Goal: Task Accomplishment & Management: Use online tool/utility

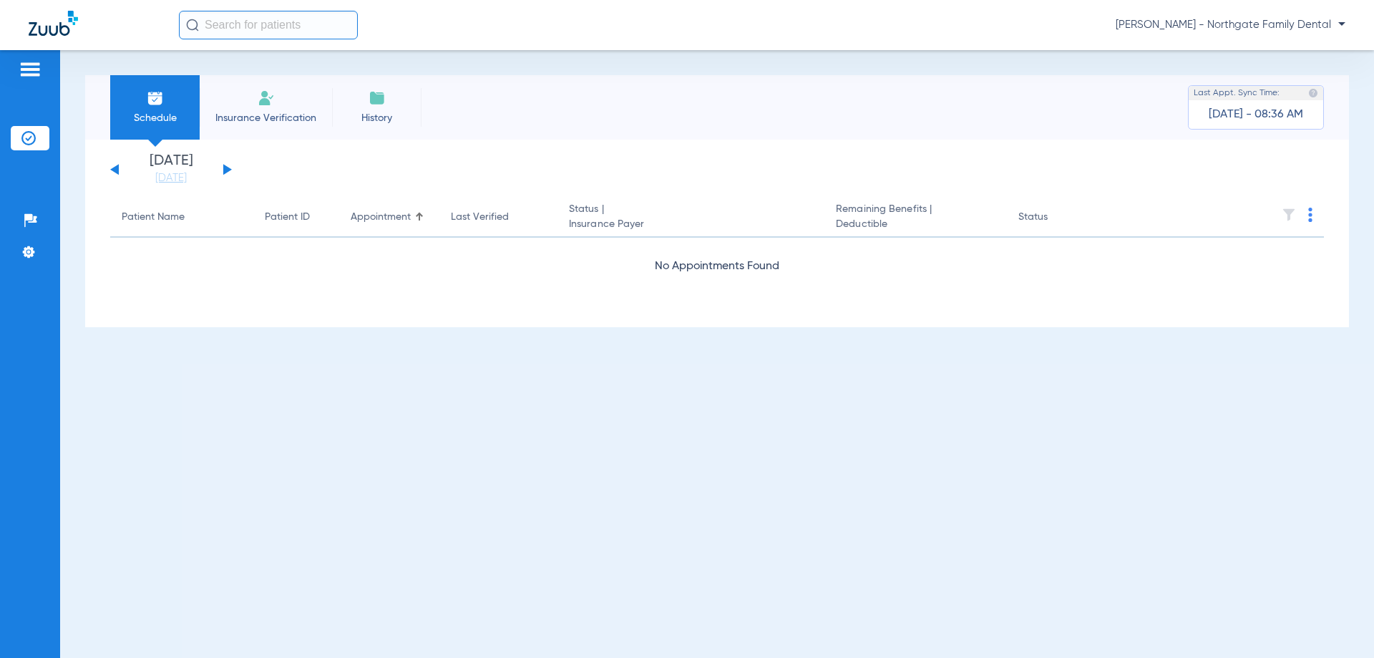
click at [225, 171] on button at bounding box center [227, 169] width 9 height 11
click at [222, 165] on div "[DATE] [DATE] [DATE] [DATE] [DATE] [DATE] [DATE] [DATE] [DATE] [DATE] [DATE] [D…" at bounding box center [171, 169] width 122 height 31
click at [224, 167] on button at bounding box center [227, 169] width 9 height 11
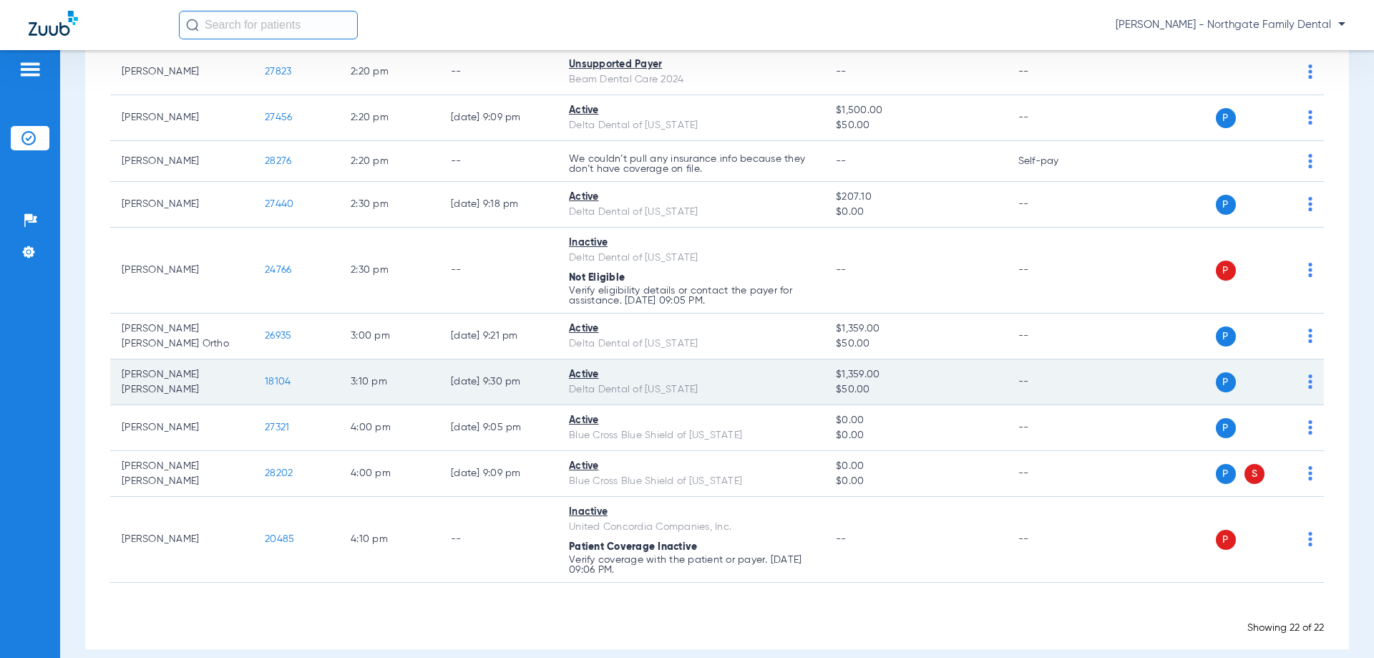
scroll to position [825, 0]
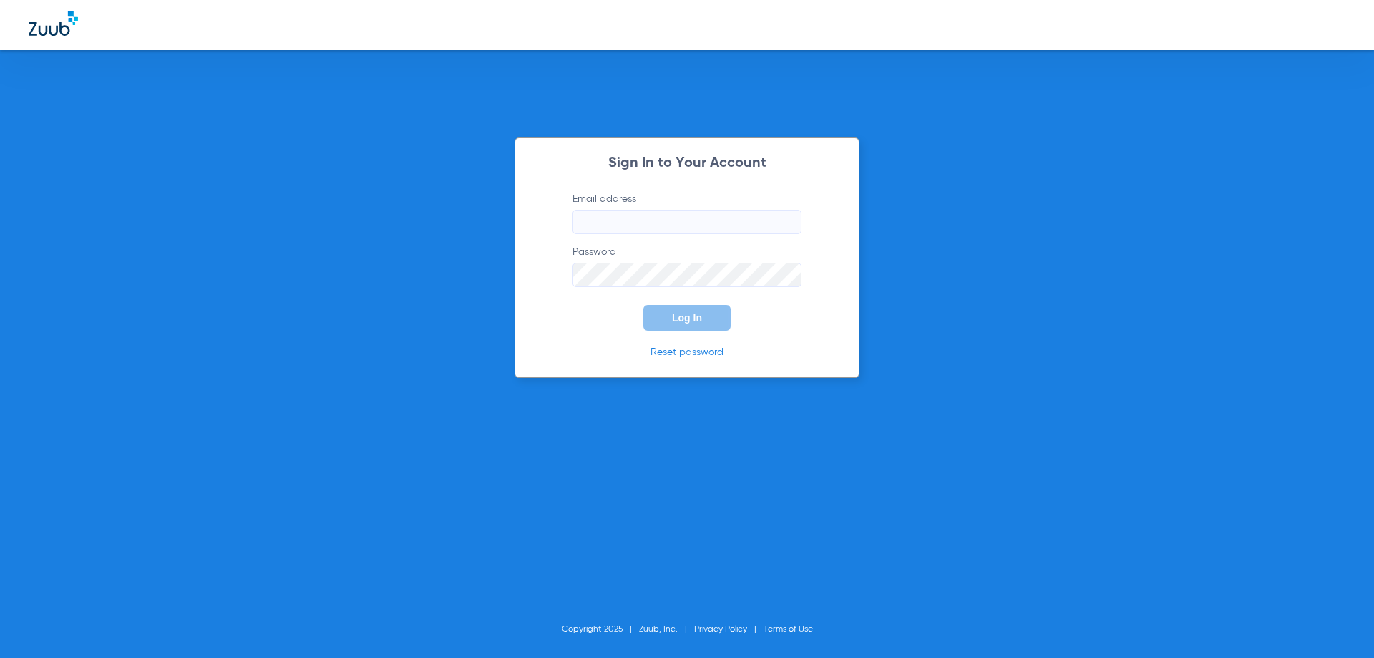
type input "[EMAIL_ADDRESS][DOMAIN_NAME]"
click at [679, 324] on button "Log In" at bounding box center [686, 318] width 87 height 26
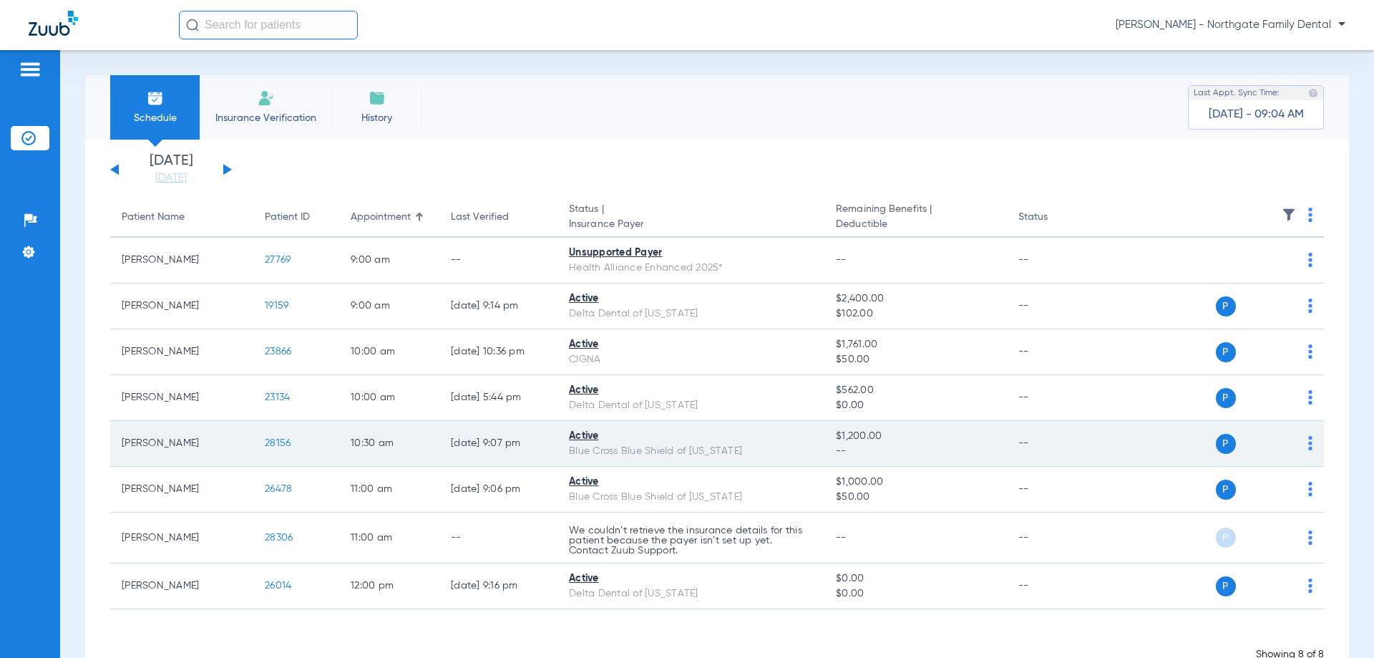
scroll to position [43, 0]
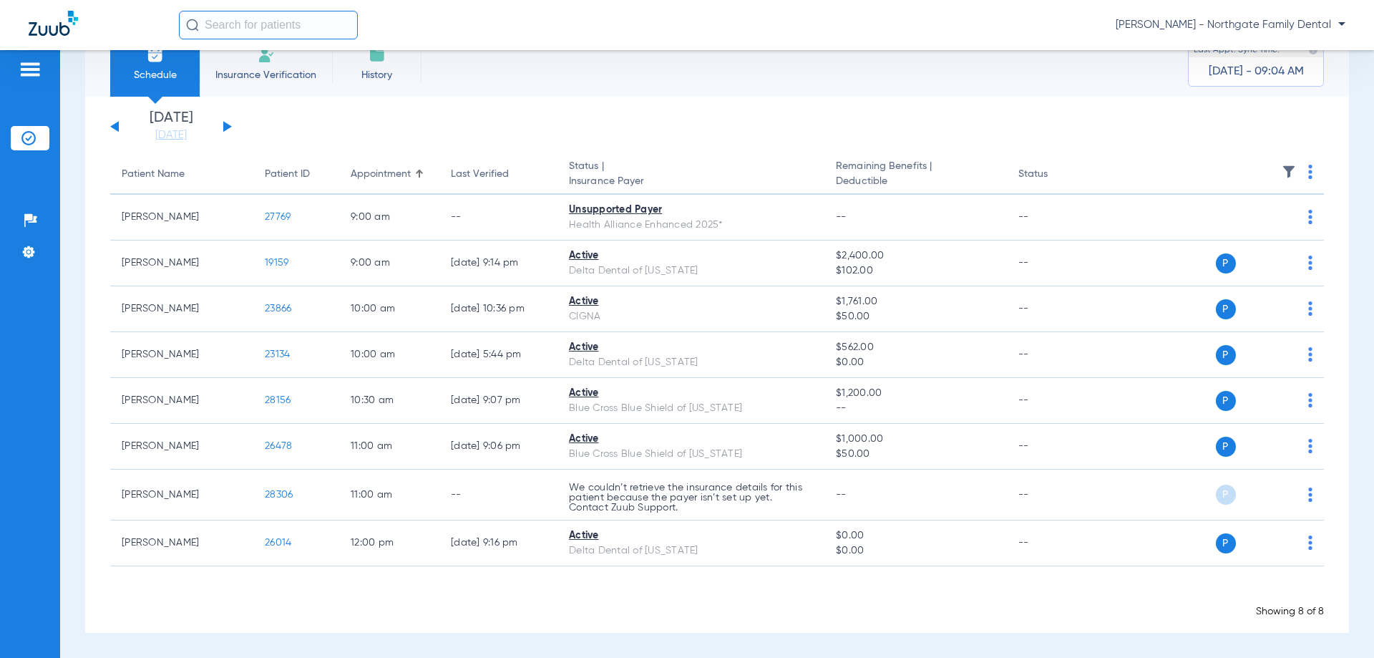
click at [223, 127] on button at bounding box center [227, 126] width 9 height 11
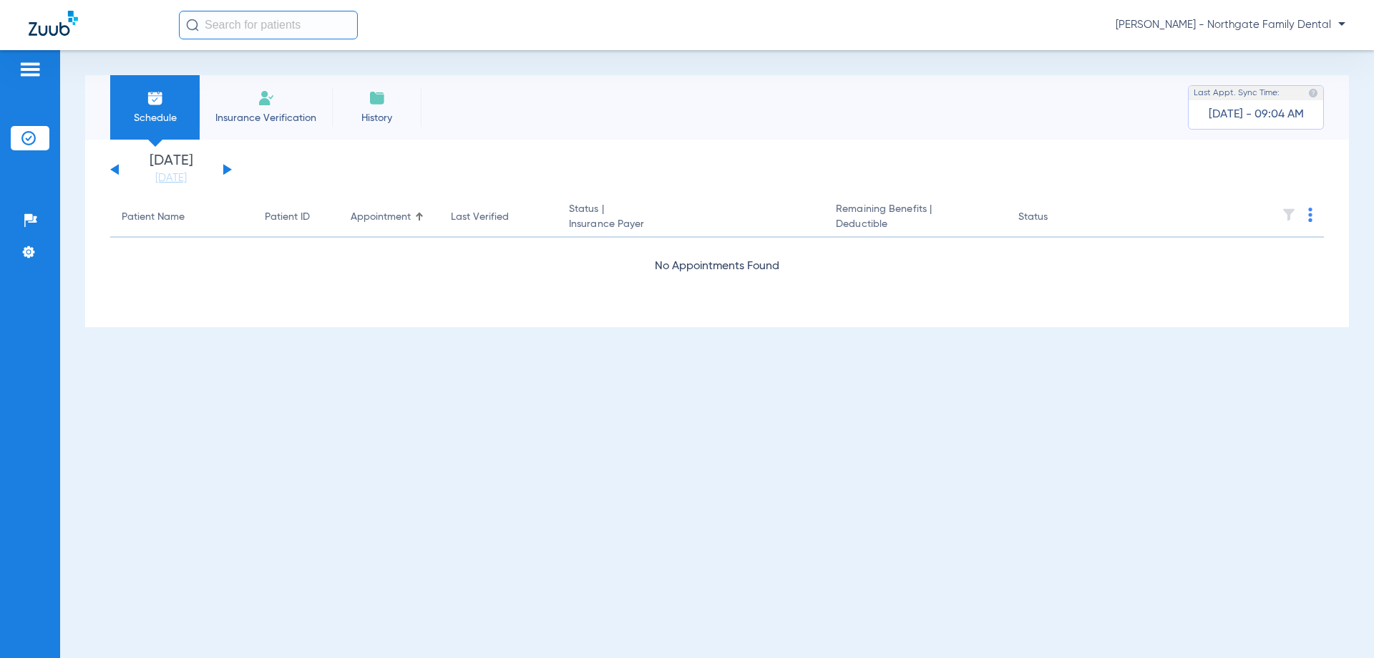
click at [226, 173] on div "[DATE] [DATE] [DATE] [DATE] [DATE] [DATE] [DATE] [DATE] [DATE] [DATE] [DATE] [D…" at bounding box center [171, 169] width 122 height 31
click at [225, 168] on button at bounding box center [227, 169] width 9 height 11
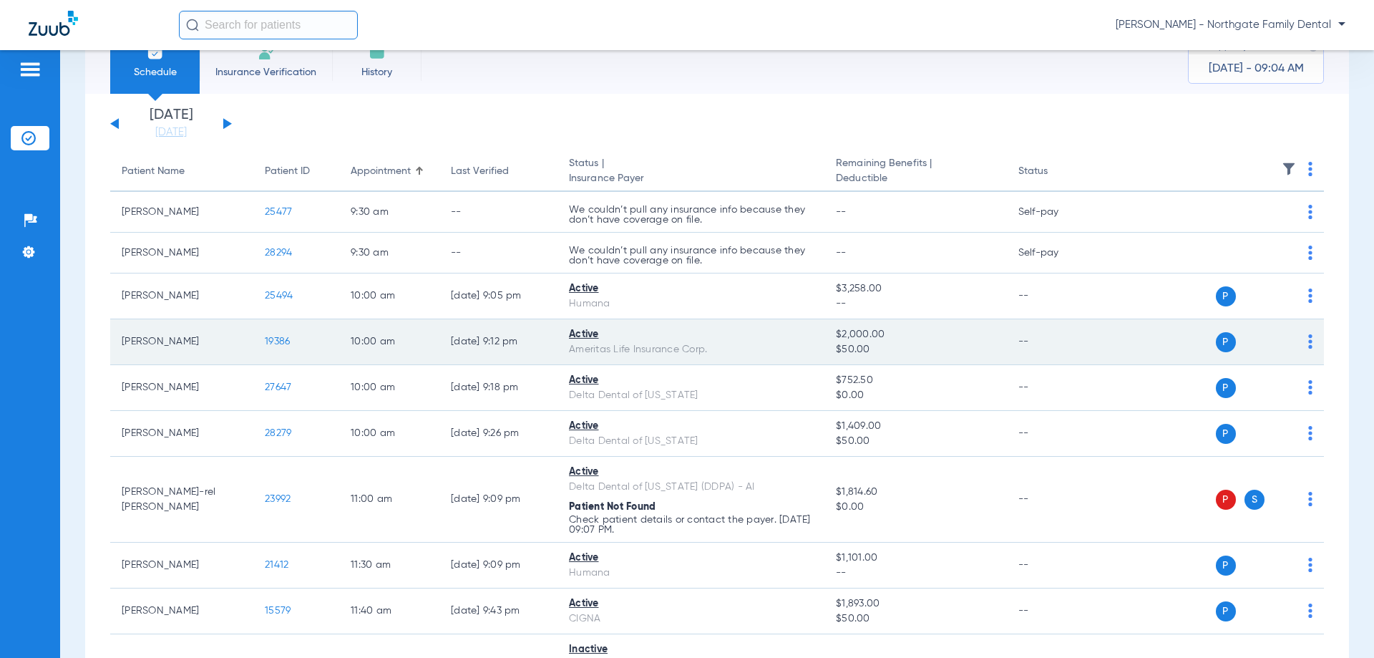
scroll to position [72, 0]
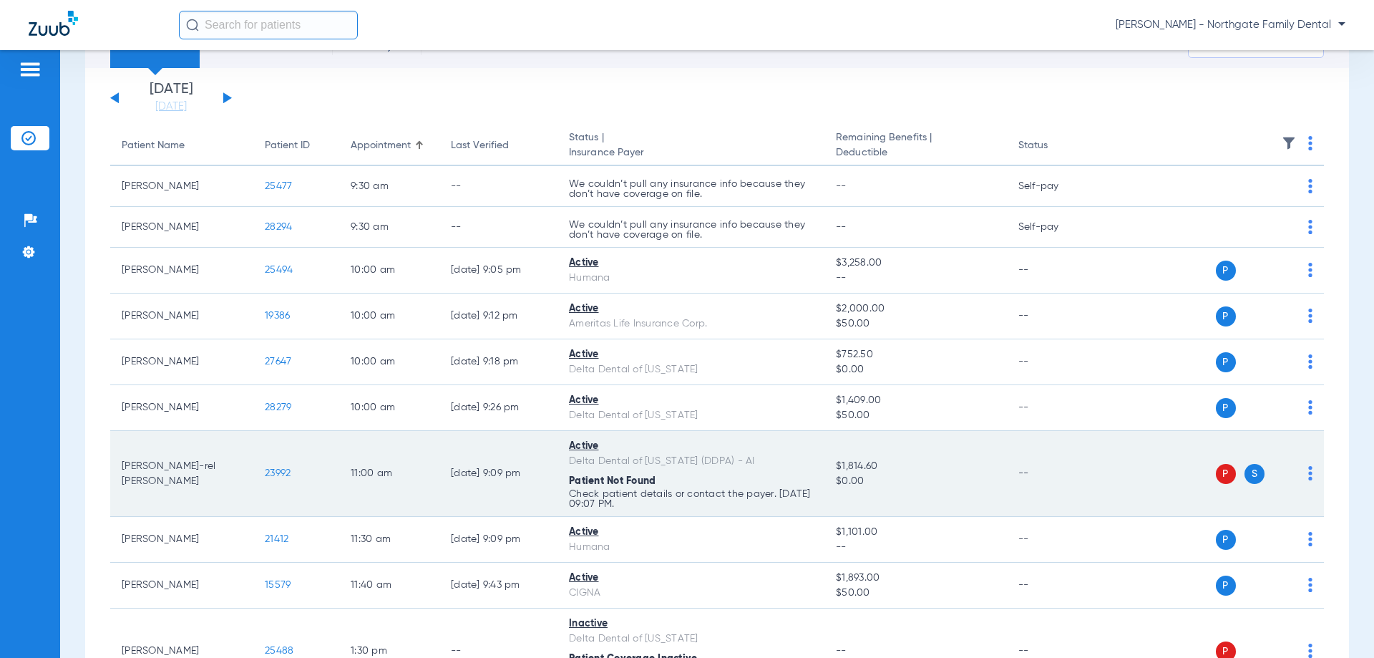
click at [1216, 477] on span "P" at bounding box center [1226, 474] width 20 height 20
click at [1216, 470] on span "P" at bounding box center [1226, 474] width 20 height 20
click at [290, 472] on span "23992" at bounding box center [278, 473] width 26 height 10
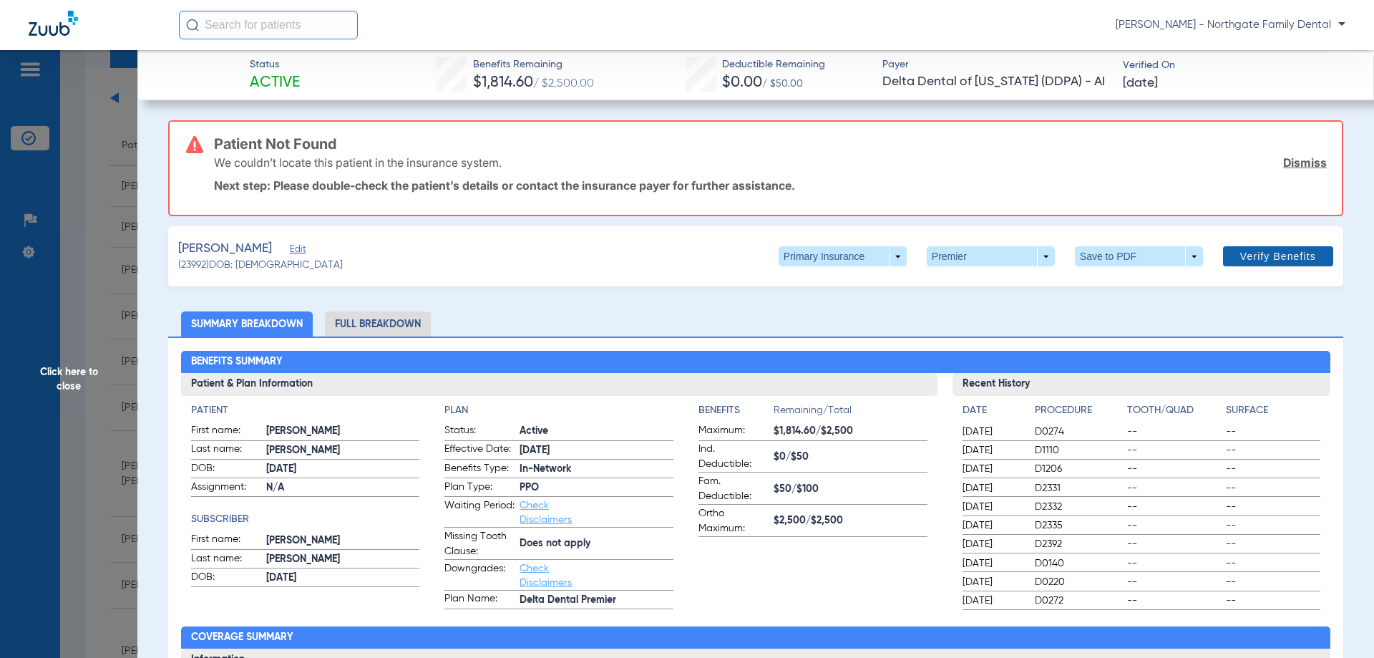
click at [1268, 247] on span at bounding box center [1278, 256] width 110 height 34
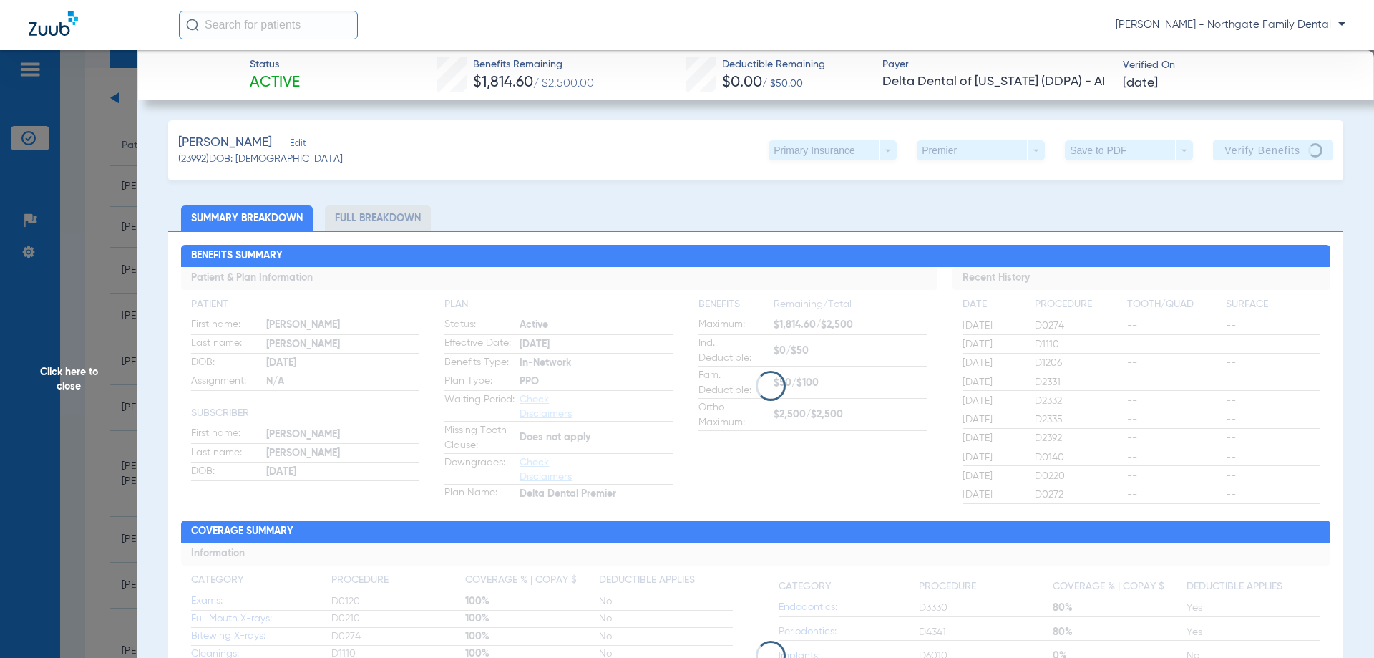
click at [67, 358] on span "Click here to close" at bounding box center [68, 379] width 137 height 658
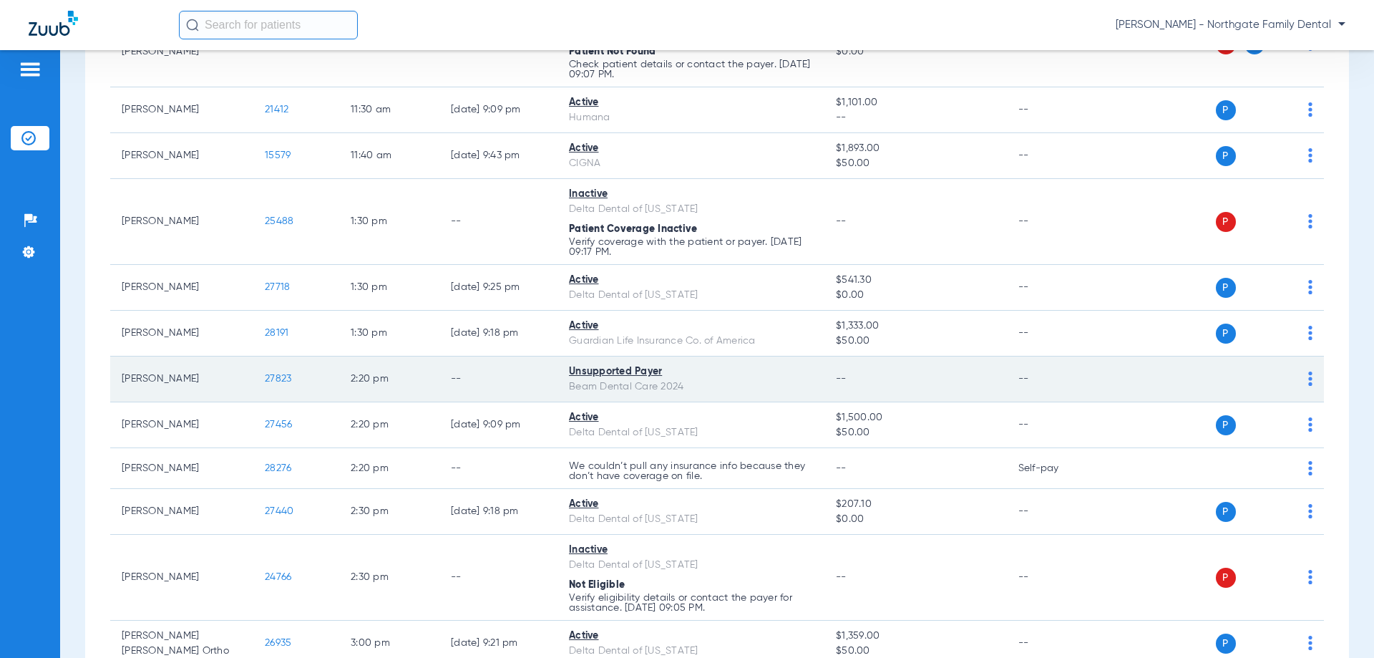
scroll to position [573, 0]
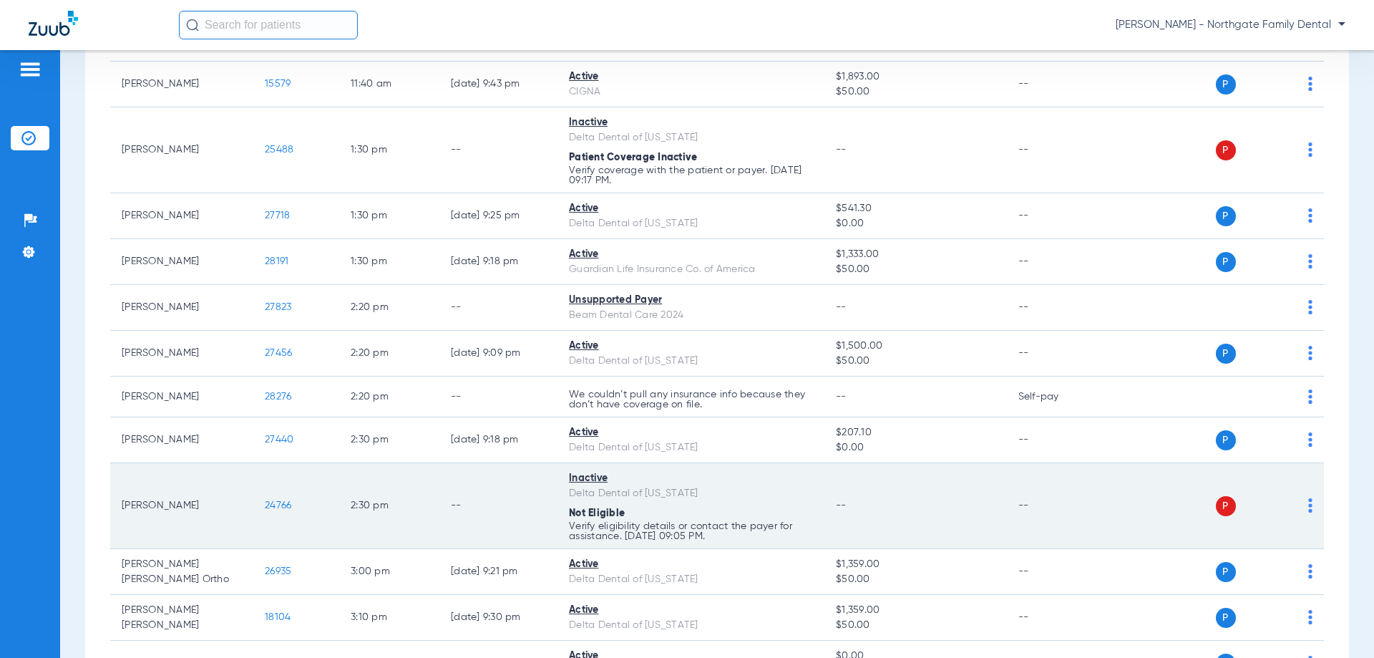
click at [281, 503] on span "24766" at bounding box center [278, 505] width 26 height 10
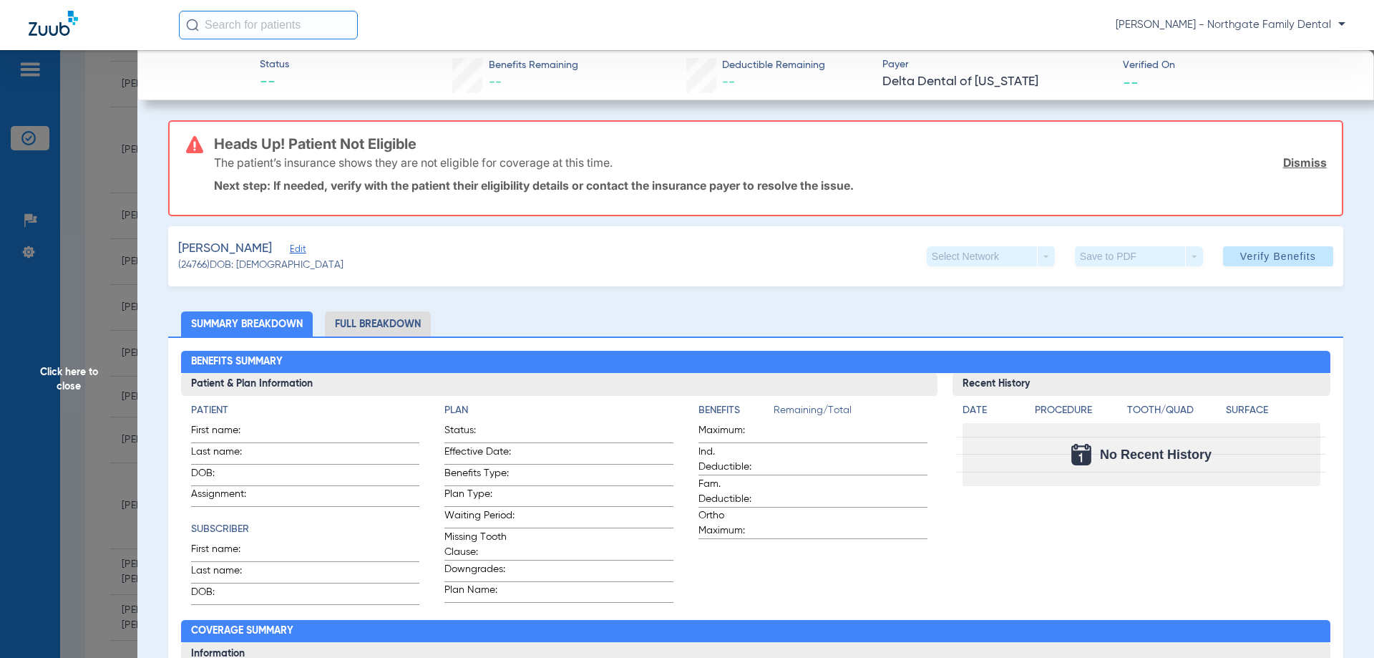
click at [1304, 160] on link "Dismiss" at bounding box center [1305, 162] width 44 height 14
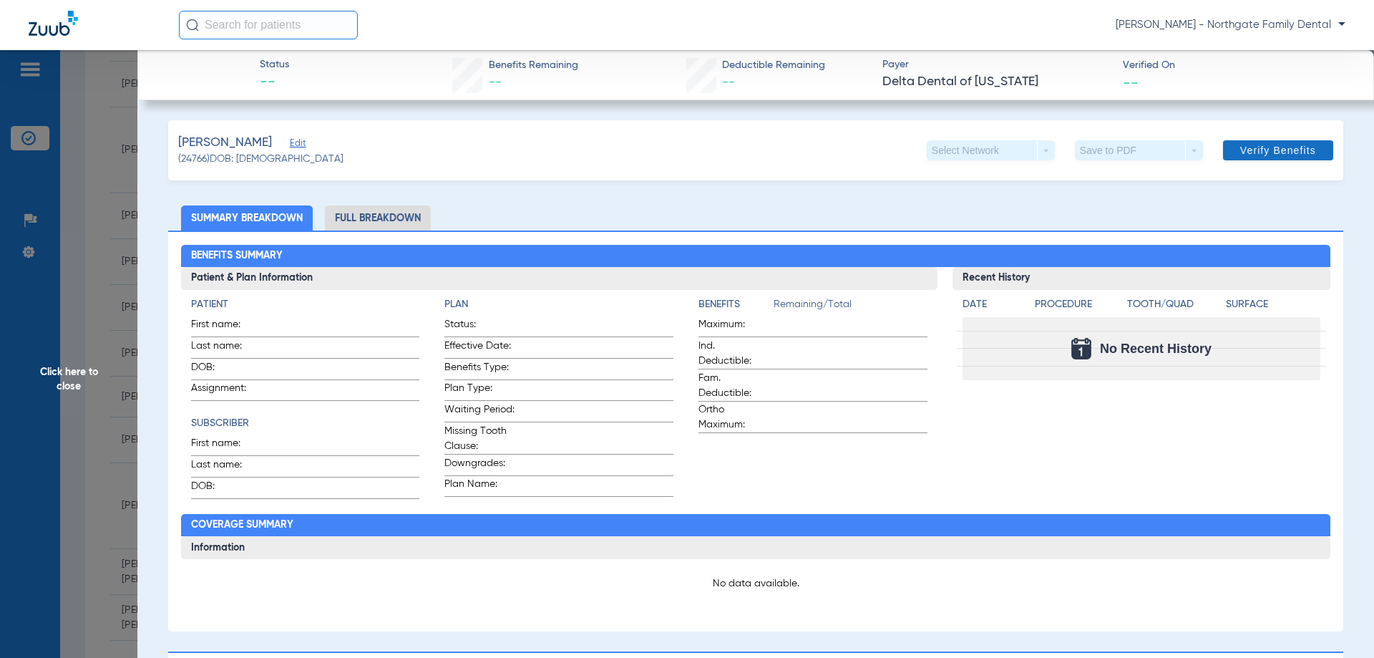
click at [1261, 146] on span "Verify Benefits" at bounding box center [1278, 150] width 76 height 11
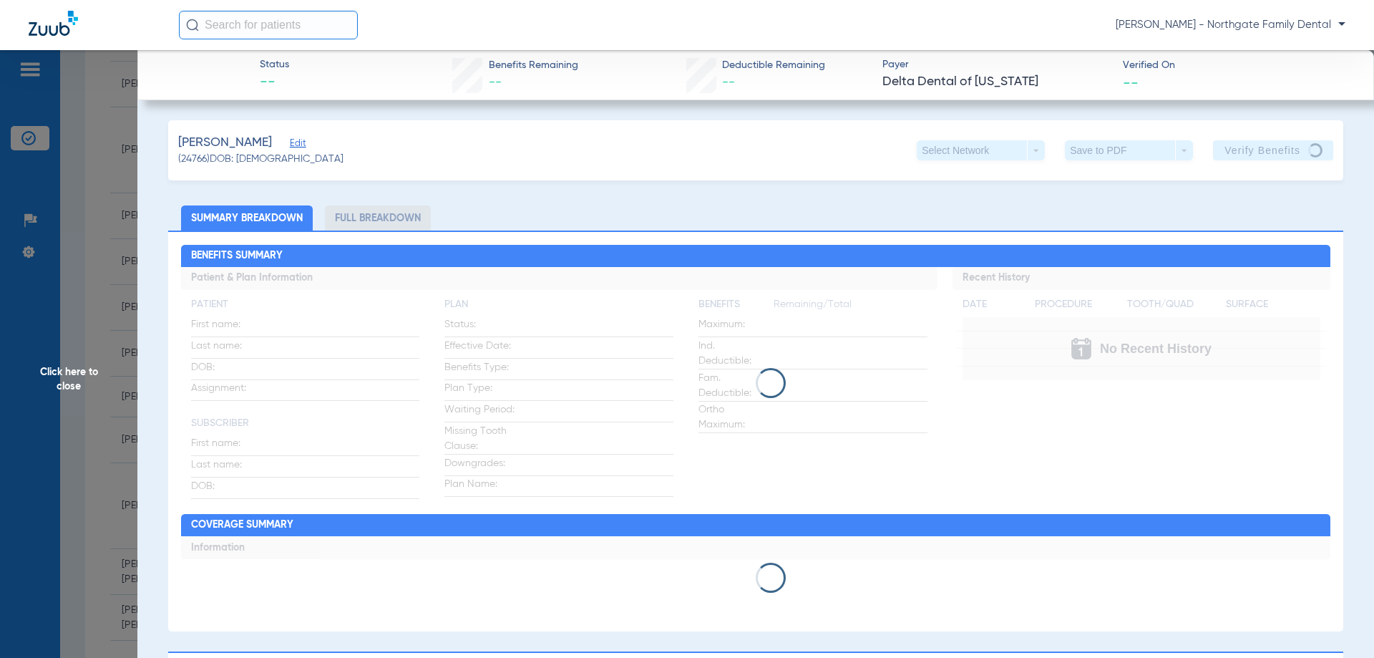
click at [45, 361] on span "Click here to close" at bounding box center [68, 379] width 137 height 658
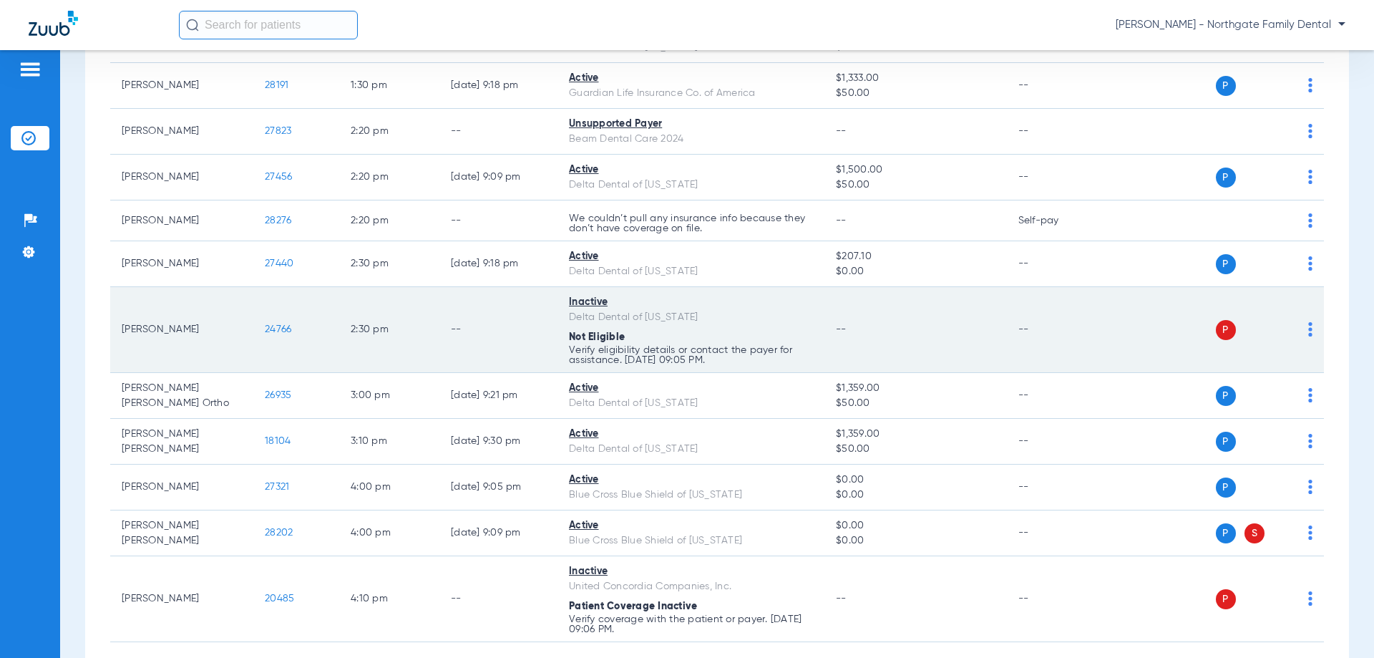
scroll to position [825, 0]
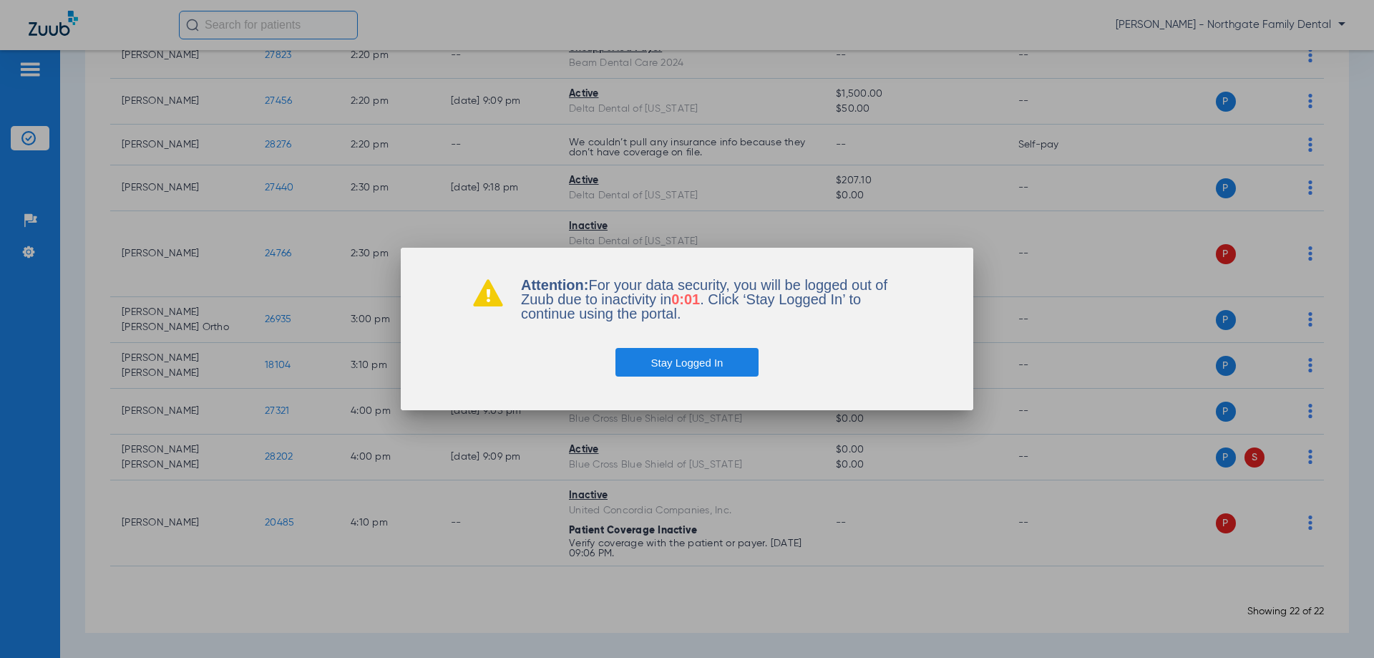
click at [701, 355] on button "Stay Logged In" at bounding box center [688, 362] width 144 height 29
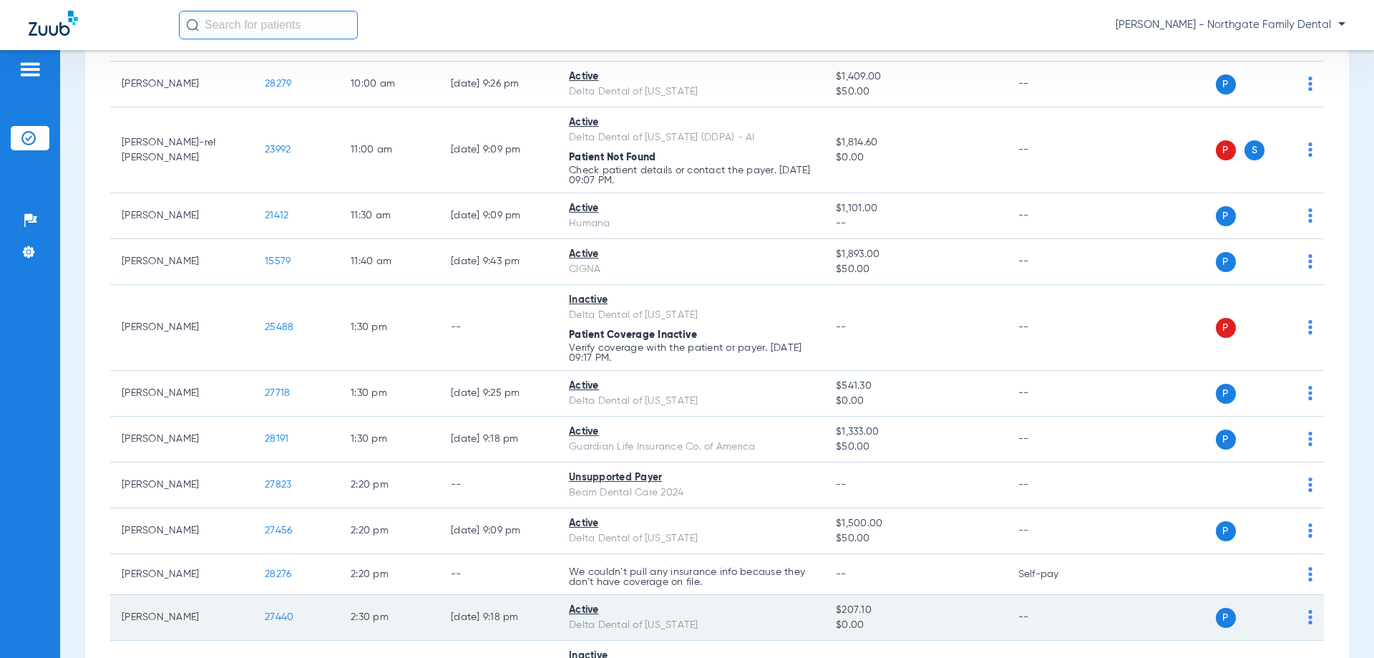
scroll to position [0, 0]
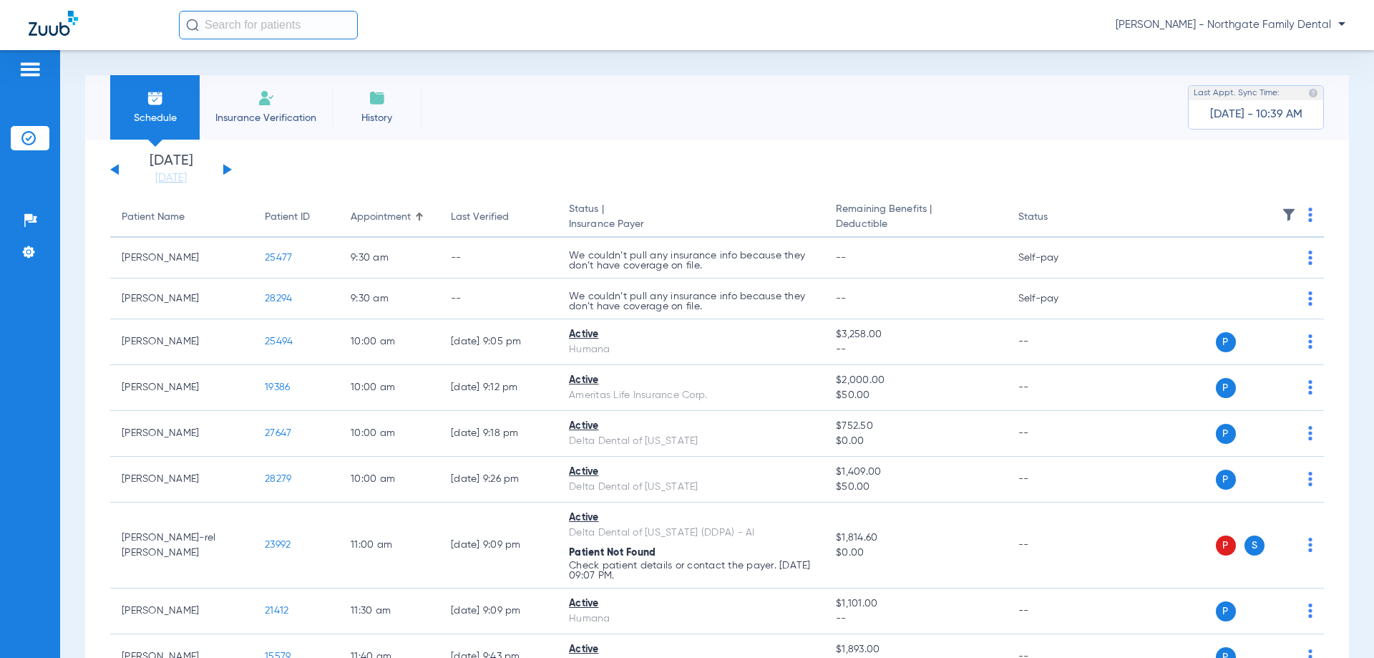
click at [227, 168] on button at bounding box center [227, 169] width 9 height 11
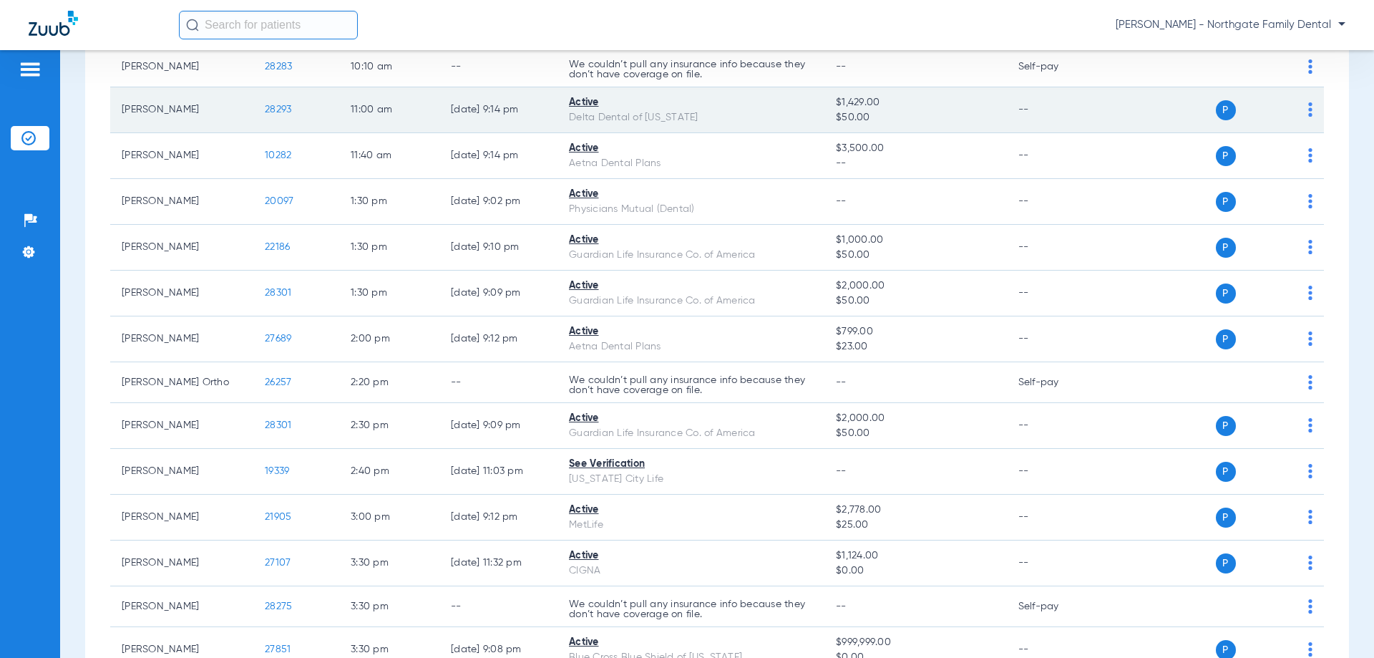
scroll to position [787, 0]
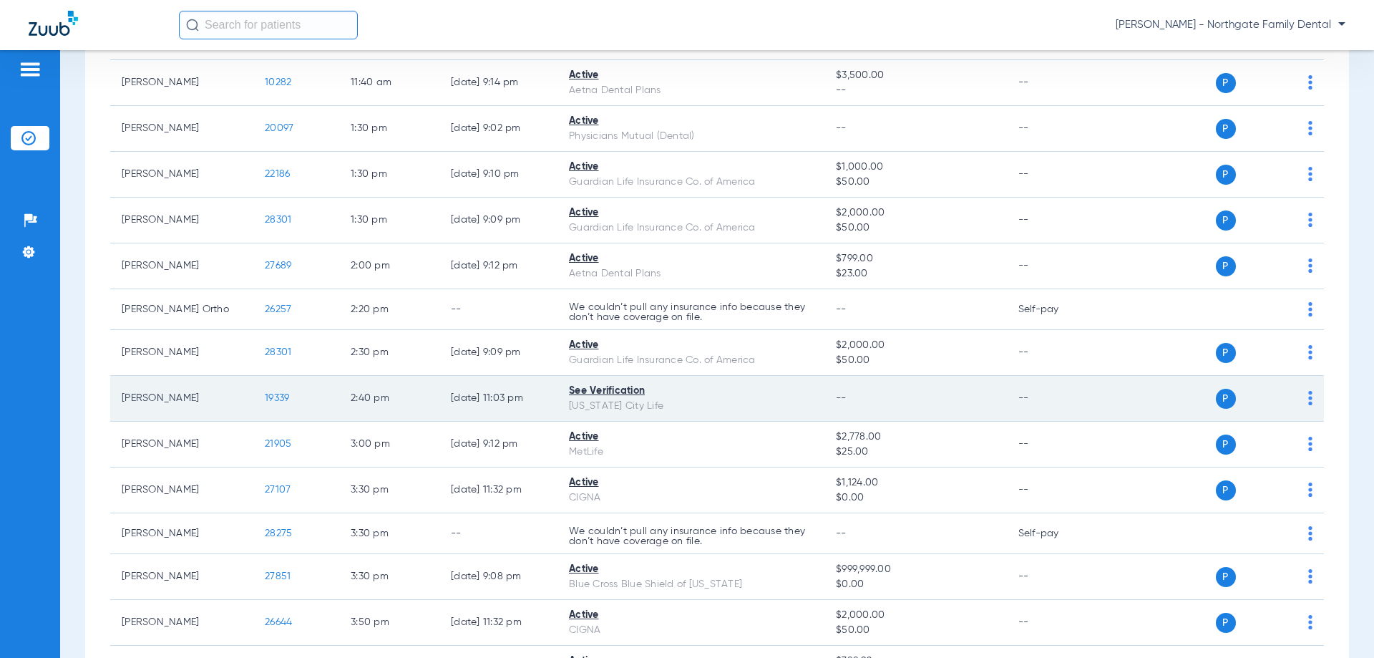
click at [271, 401] on span "19339" at bounding box center [277, 398] width 24 height 10
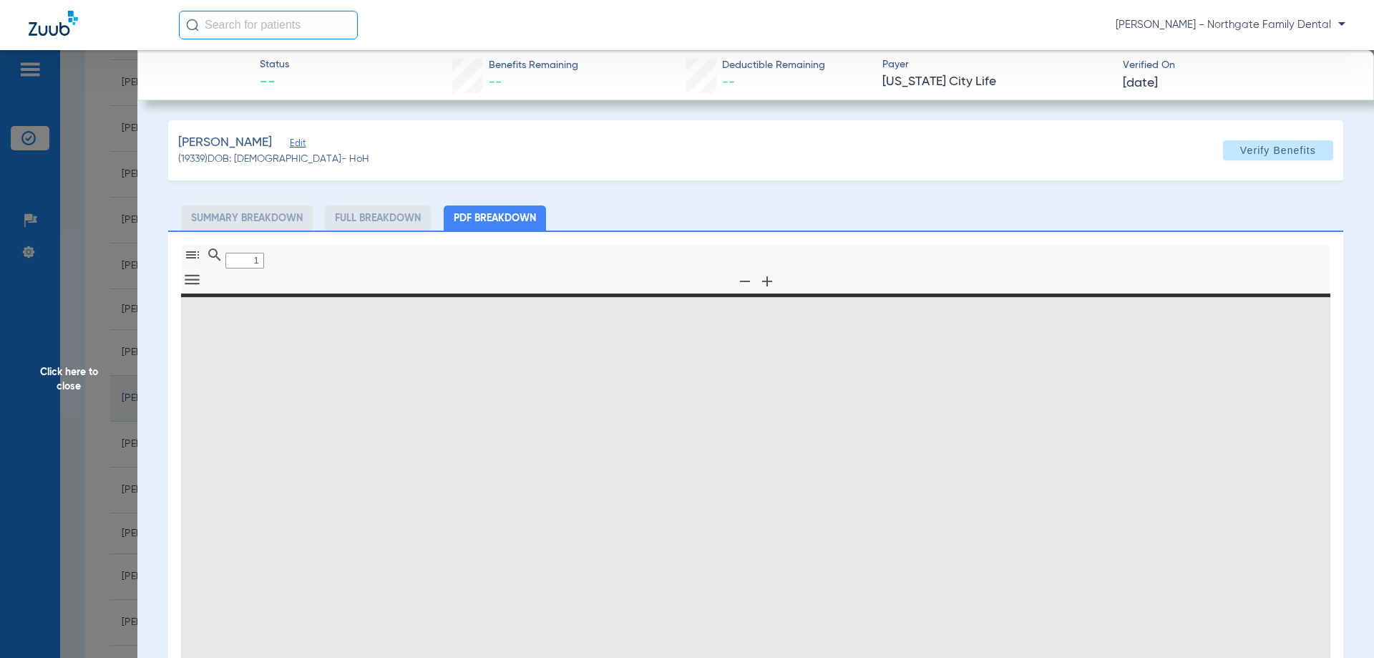
type input "0"
select select "page-width"
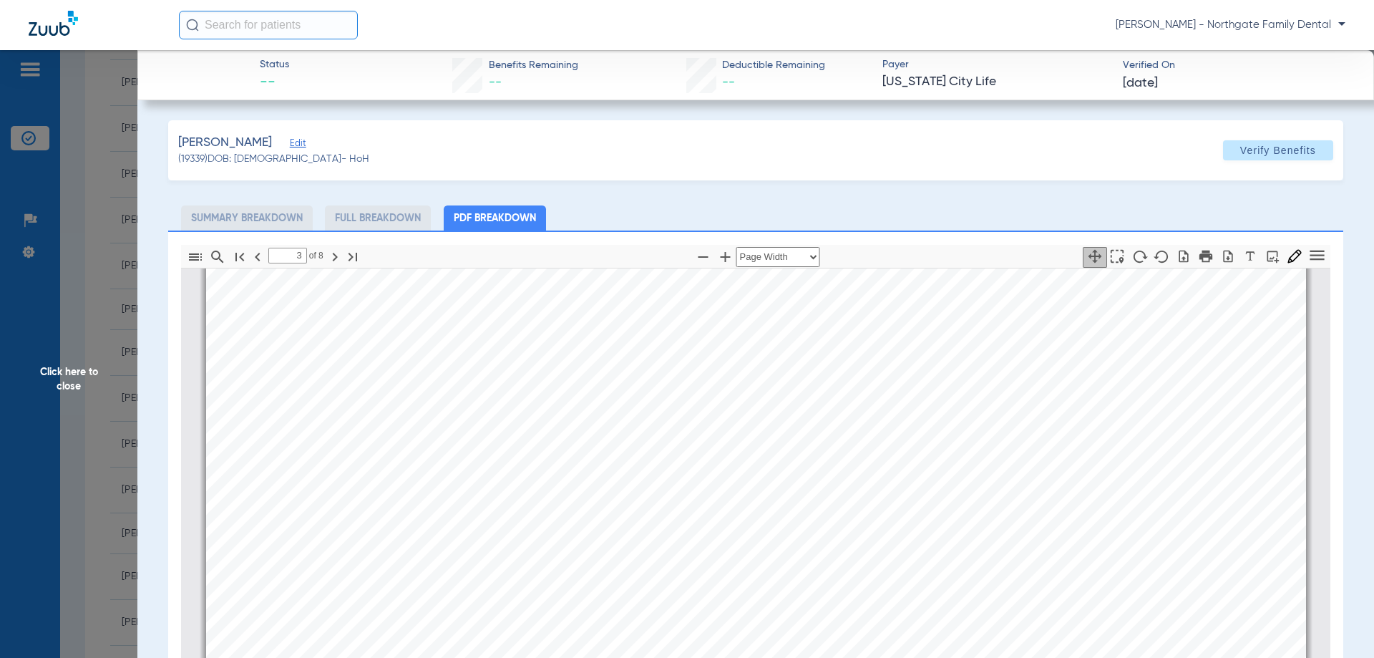
scroll to position [3085, 0]
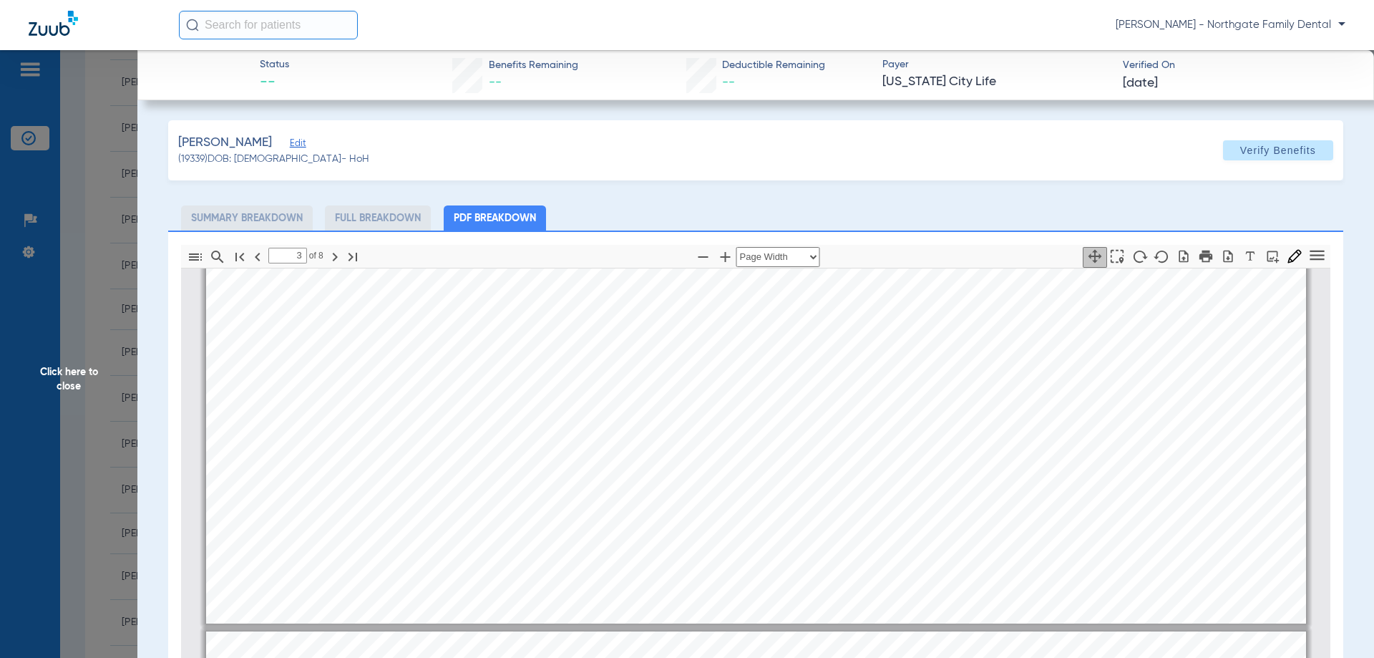
type input "4"
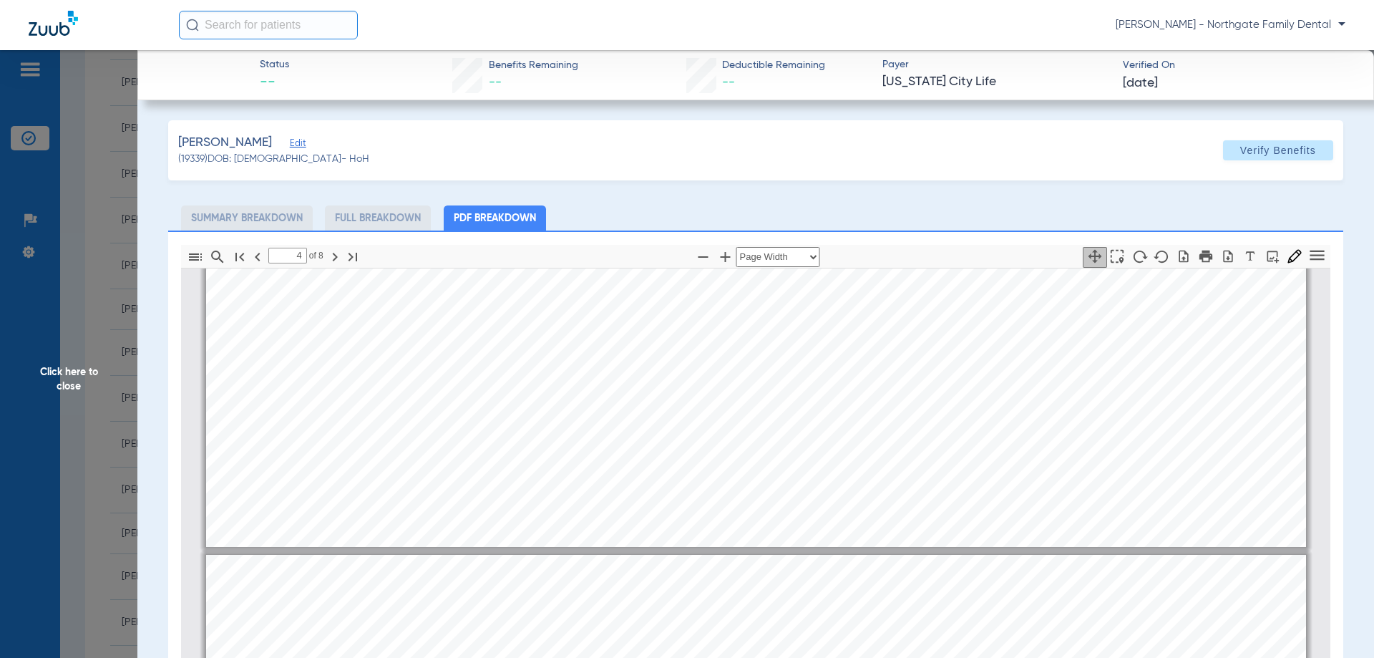
scroll to position [4660, 0]
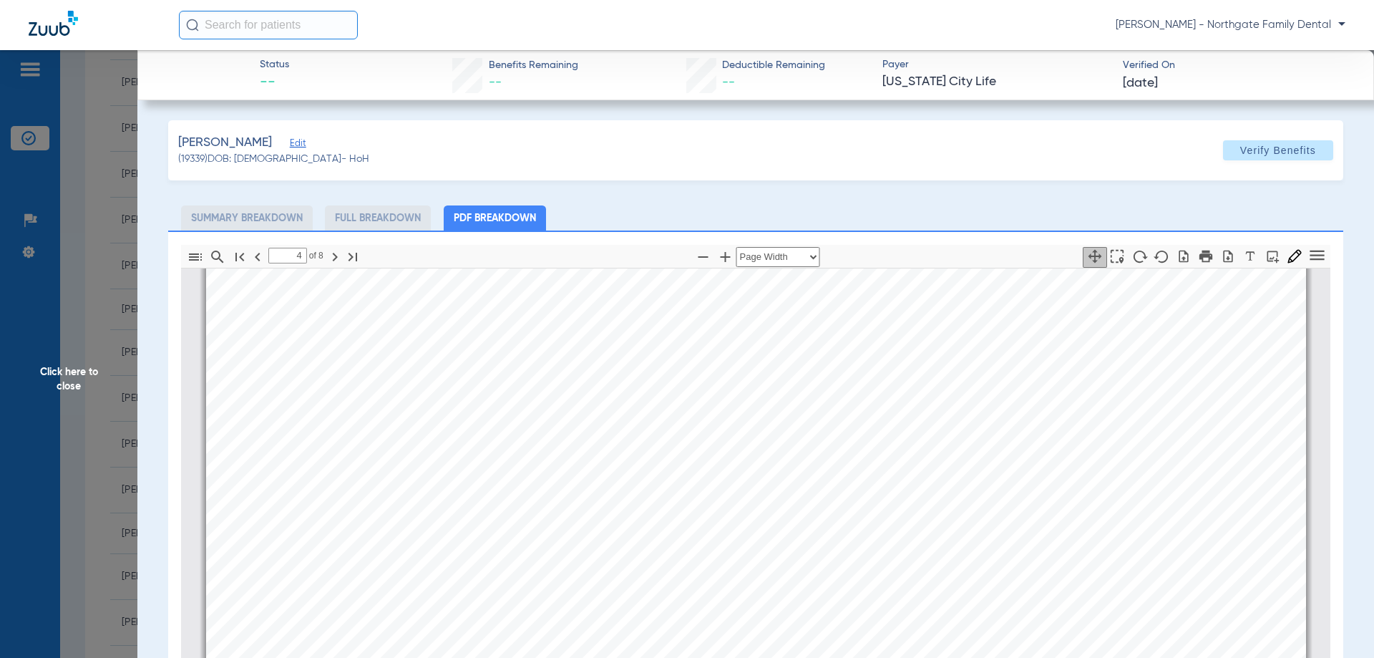
click at [64, 376] on span "Click here to close" at bounding box center [68, 379] width 137 height 658
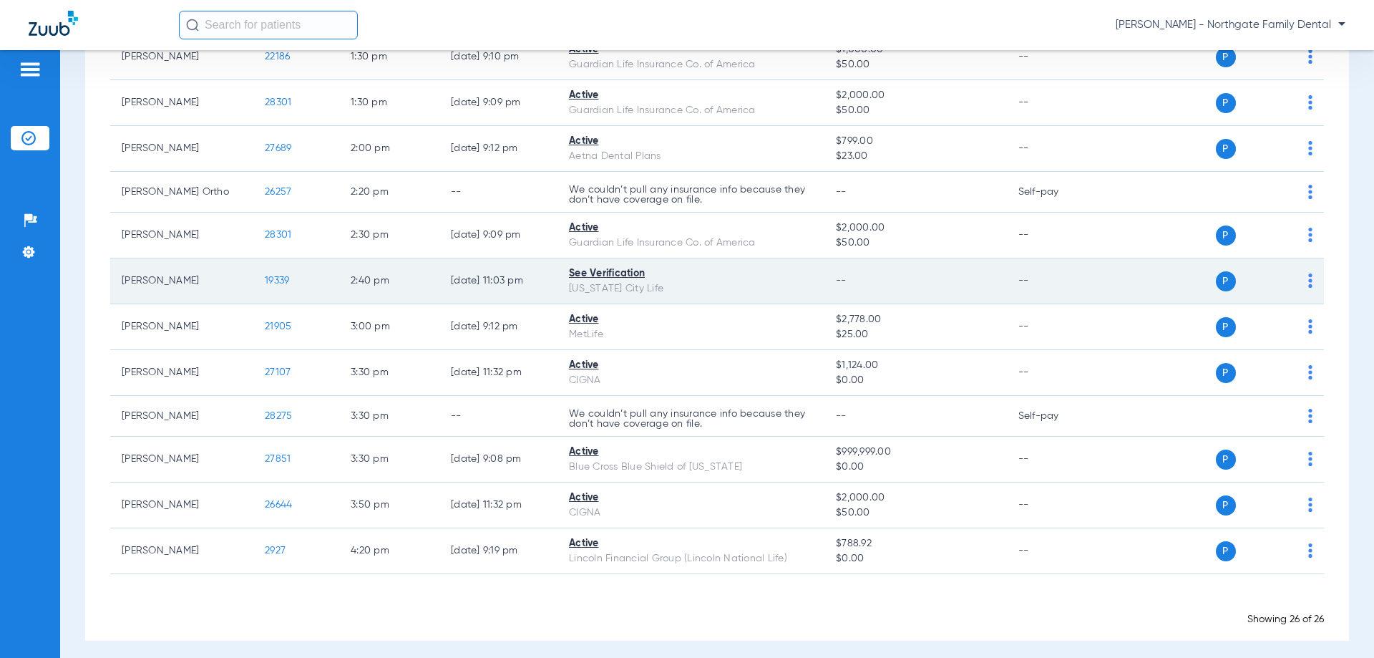
scroll to position [913, 0]
